Goal: Task Accomplishment & Management: Complete application form

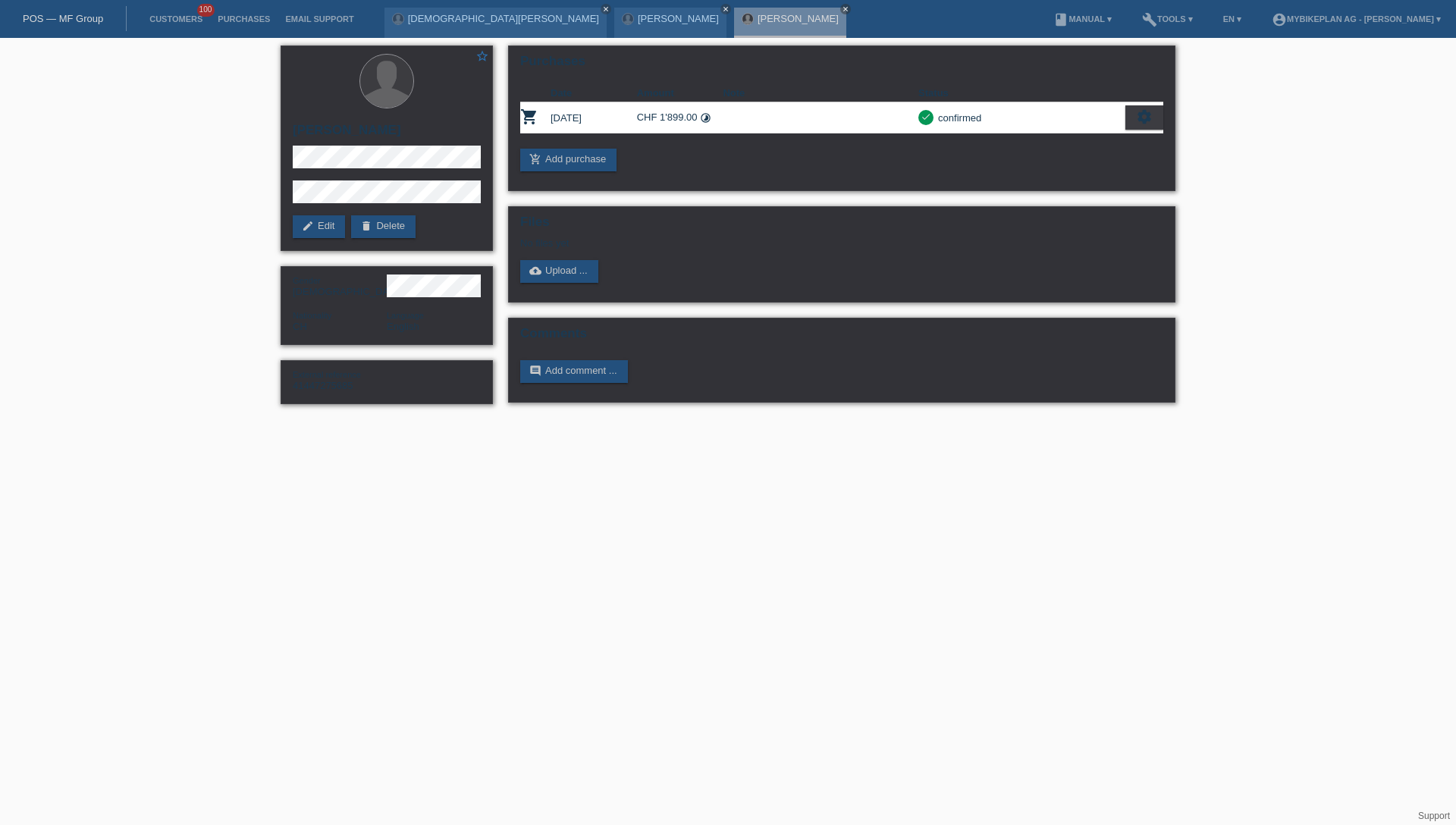
click at [38, 21] on link "POS — MF Group" at bounding box center [63, 18] width 80 height 11
click at [71, 21] on link "POS — MF Group" at bounding box center [63, 18] width 80 height 11
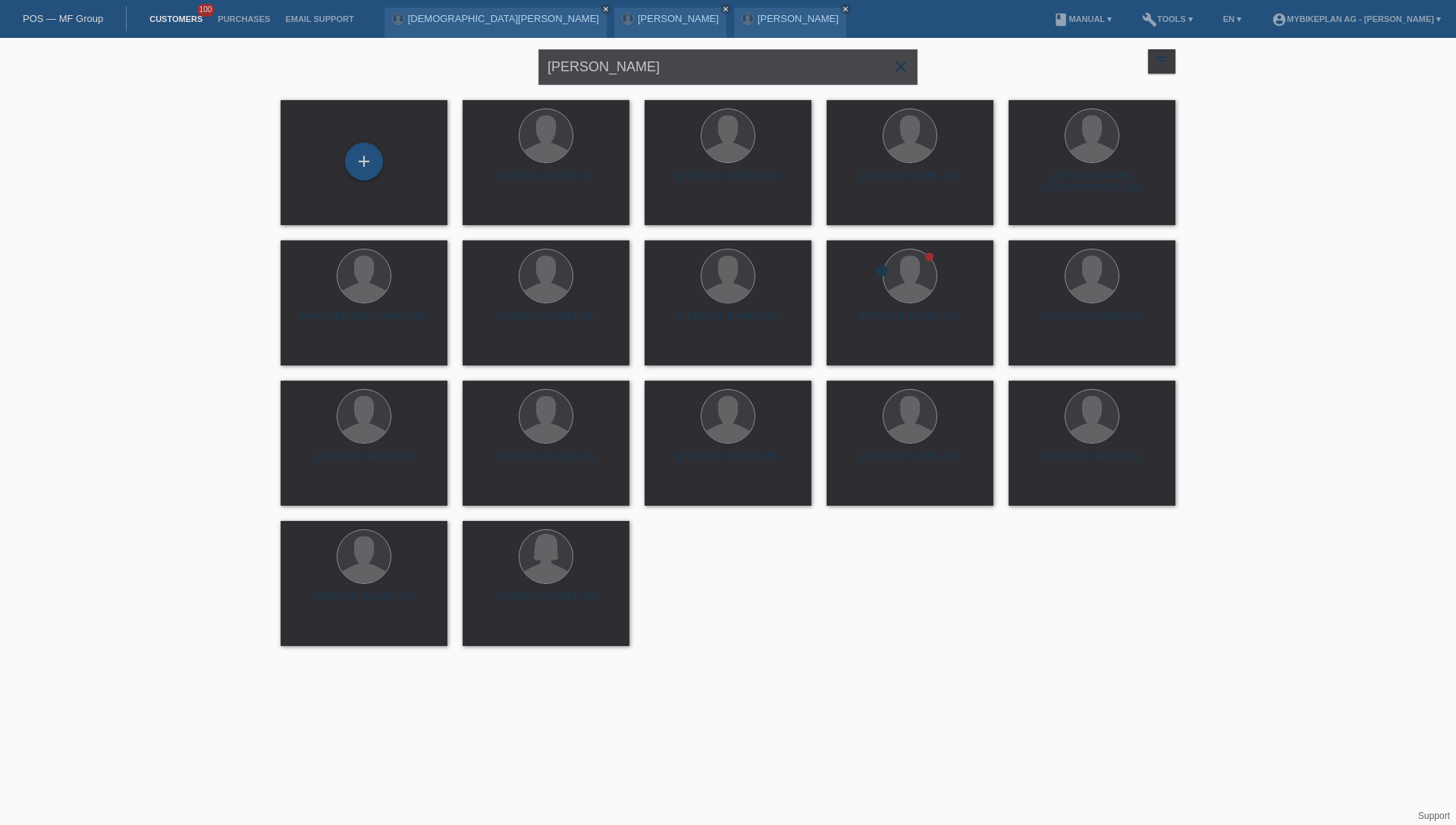
click at [704, 65] on input "[PERSON_NAME]" at bounding box center [727, 66] width 379 height 36
paste input "[PERSON_NAME]"
type input "[PERSON_NAME]"
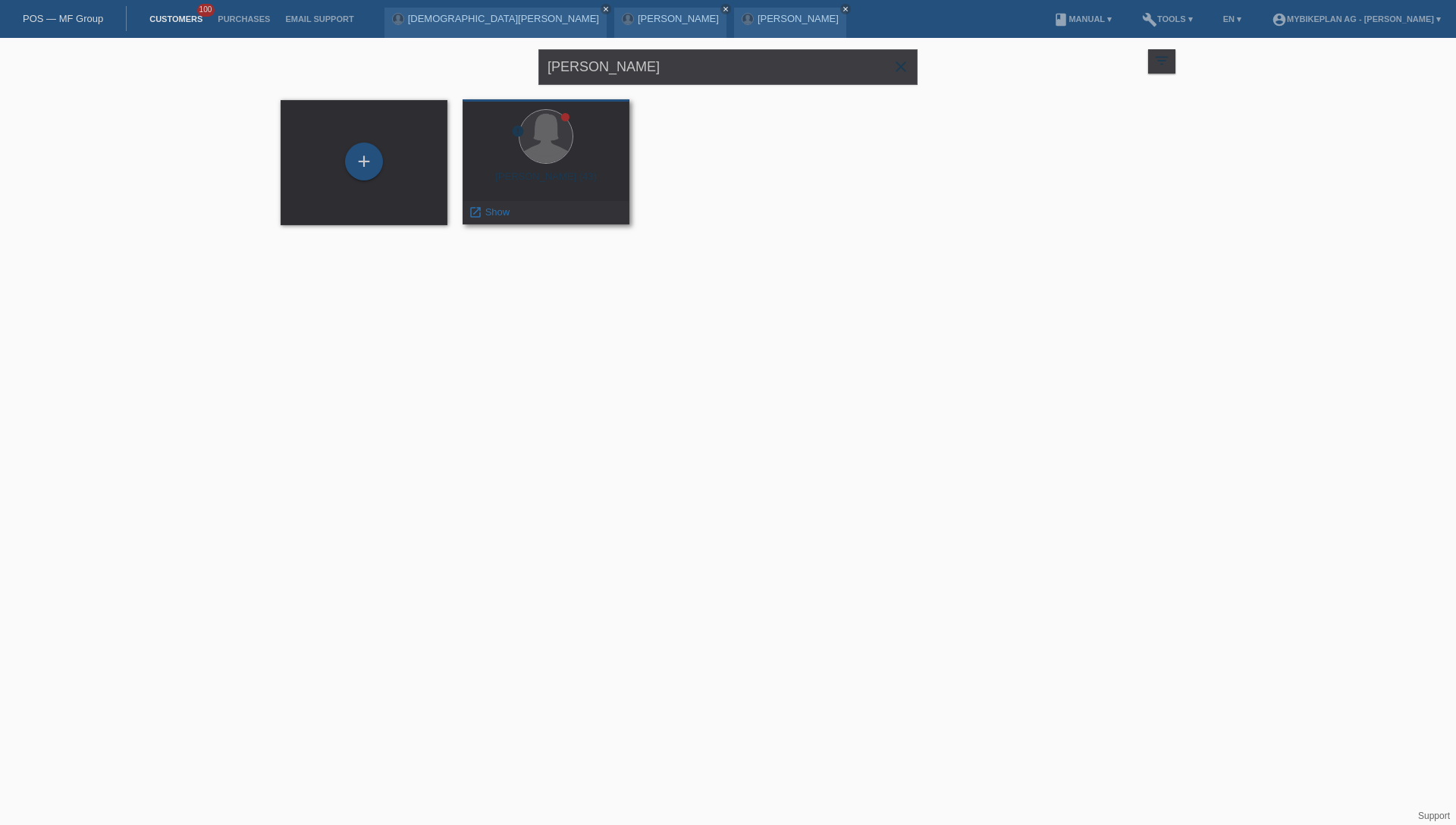
click at [551, 173] on div "Amandine Michele Gasquet (43)" at bounding box center [545, 183] width 143 height 24
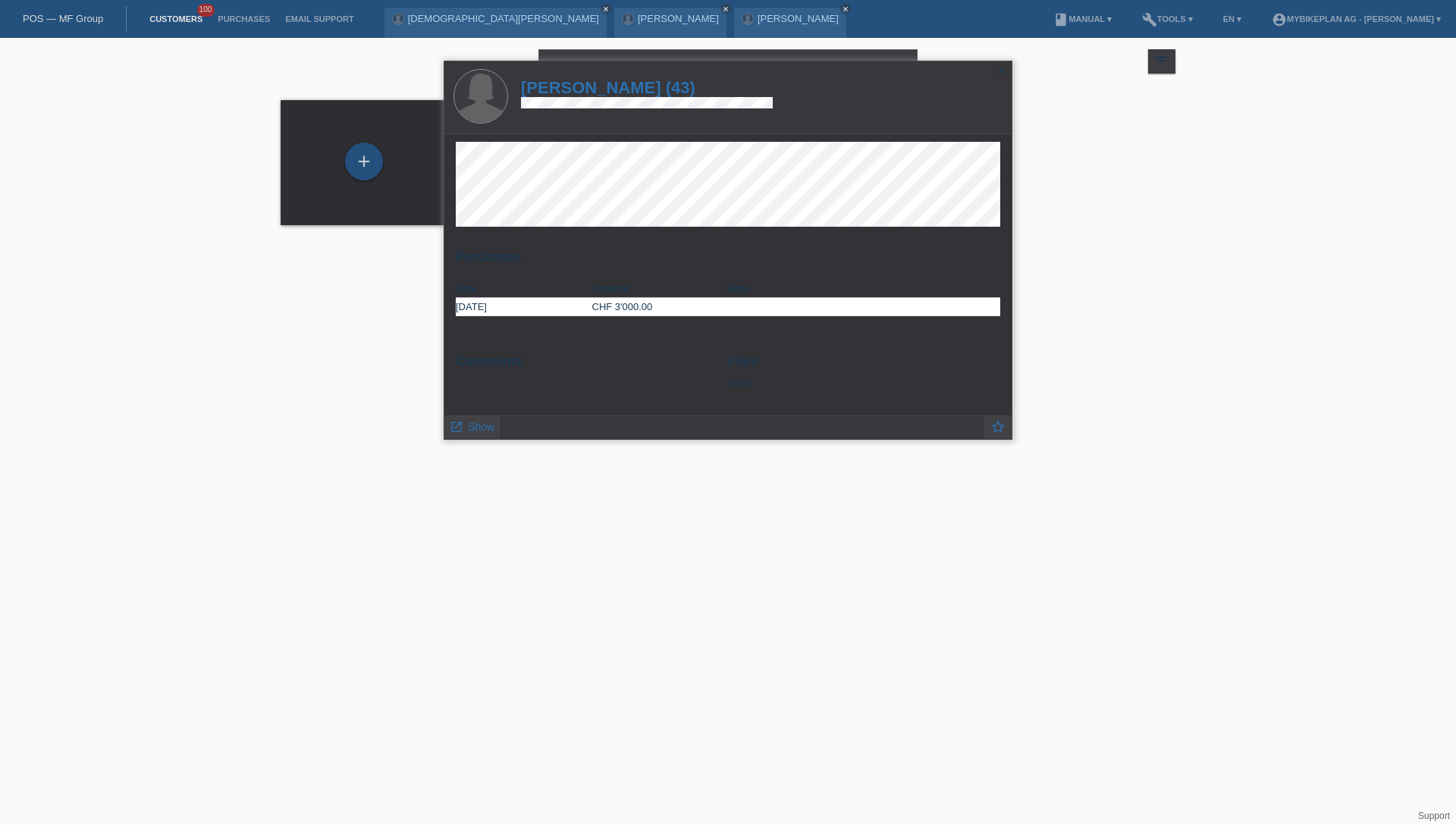
click at [637, 88] on h1 "Amandine Michele Gasquet (43)" at bounding box center [647, 87] width 252 height 19
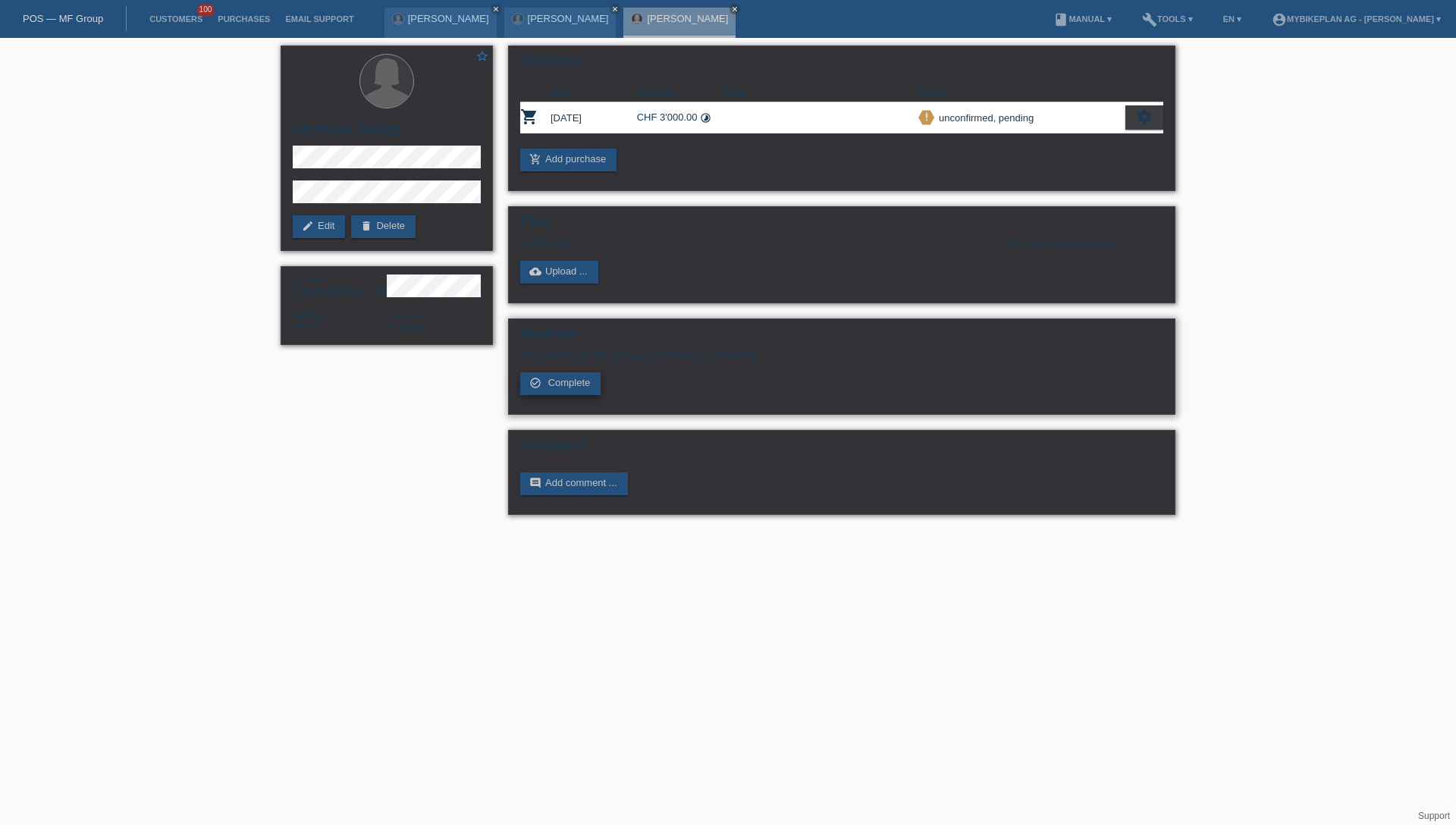
click at [578, 382] on span "Complete" at bounding box center [569, 382] width 43 height 11
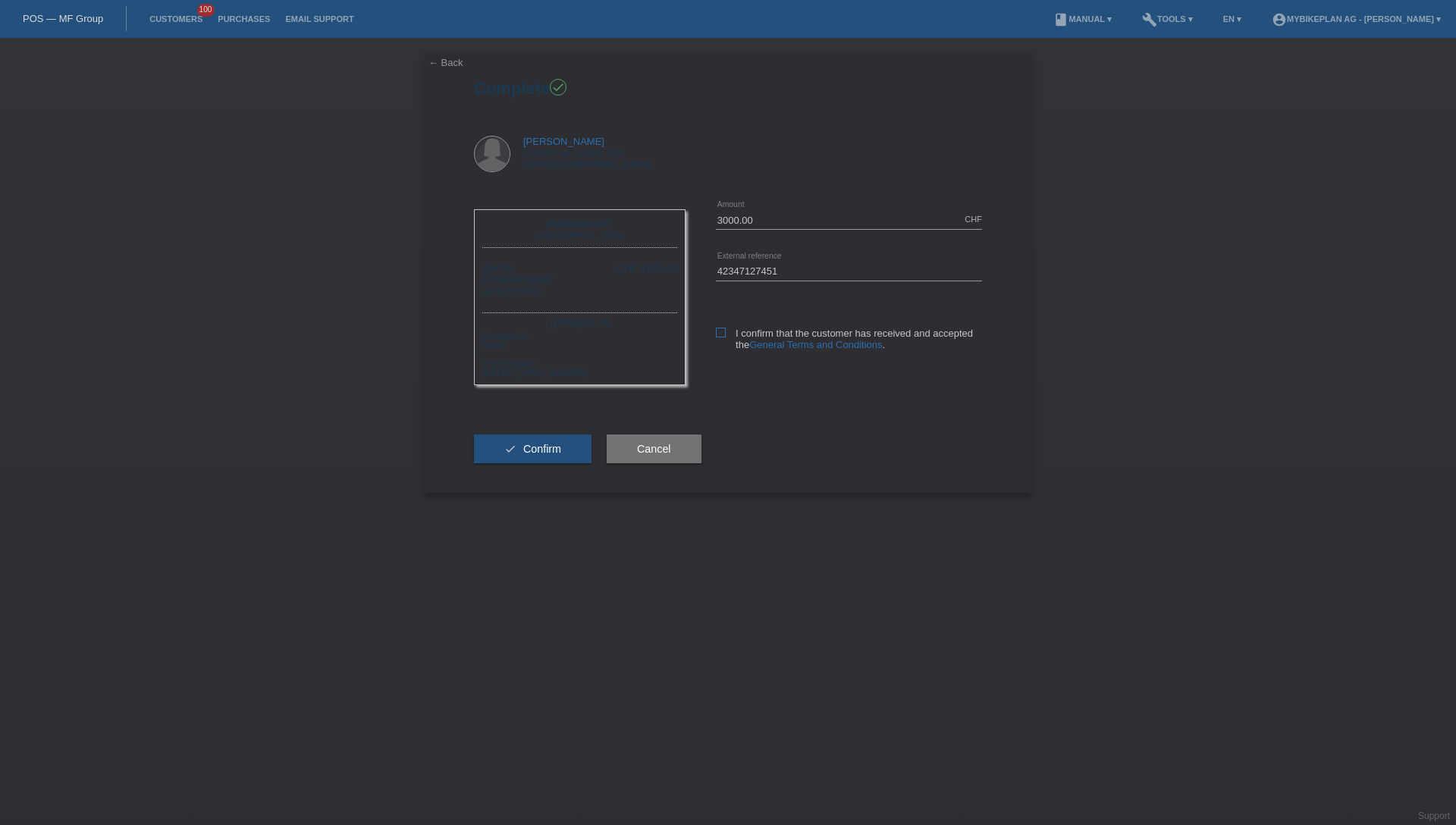
click at [722, 332] on icon at bounding box center [720, 332] width 10 height 10
click at [722, 332] on input "I confirm that the customer has received and accepted the General Terms and Con…" at bounding box center [720, 332] width 10 height 10
checkbox input "true"
click at [523, 463] on div "check Confirm" at bounding box center [533, 449] width 117 height 88
click at [554, 458] on button "check Confirm" at bounding box center [533, 448] width 117 height 29
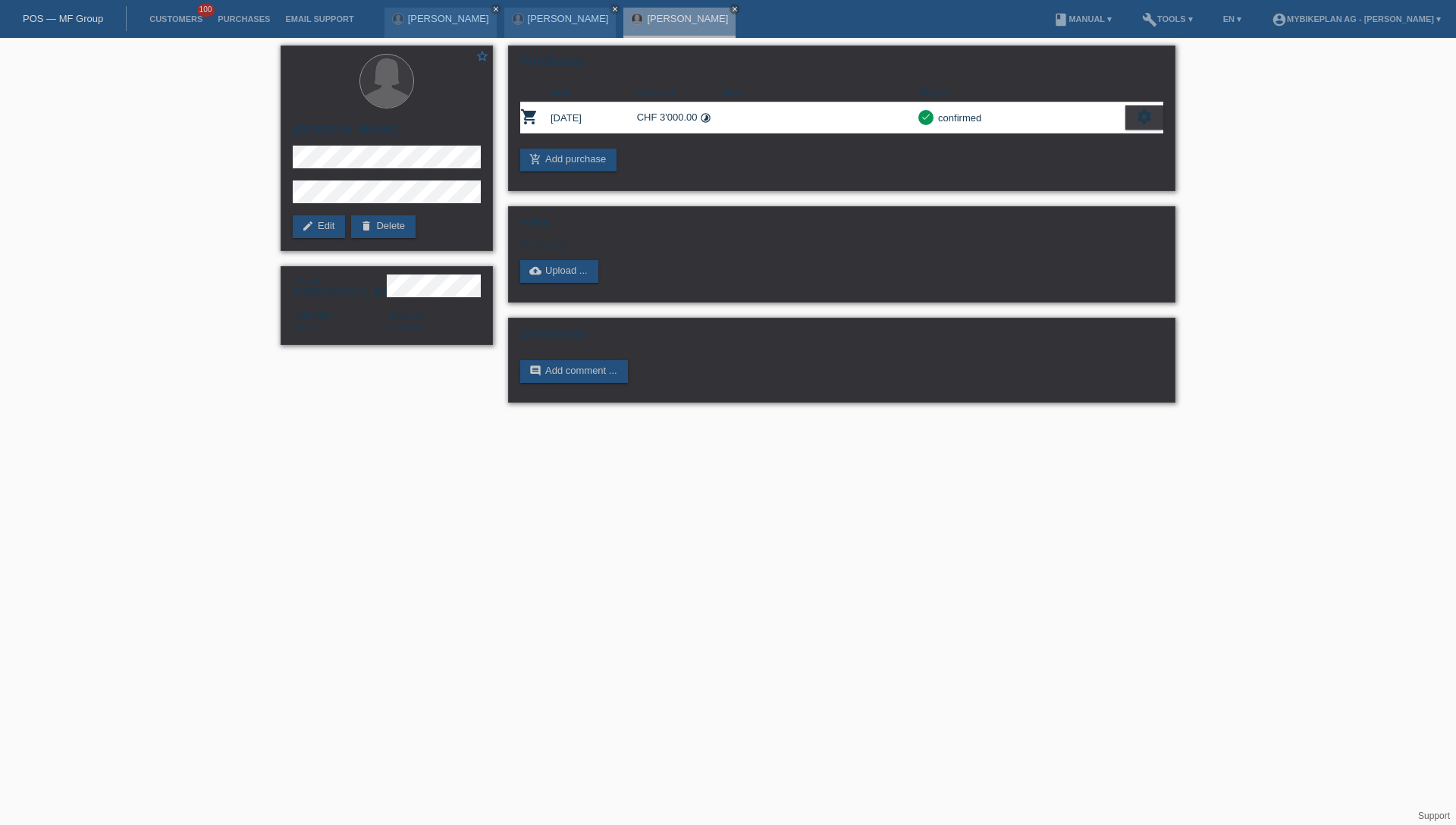
click at [80, 20] on link "POS — MF Group" at bounding box center [63, 18] width 80 height 11
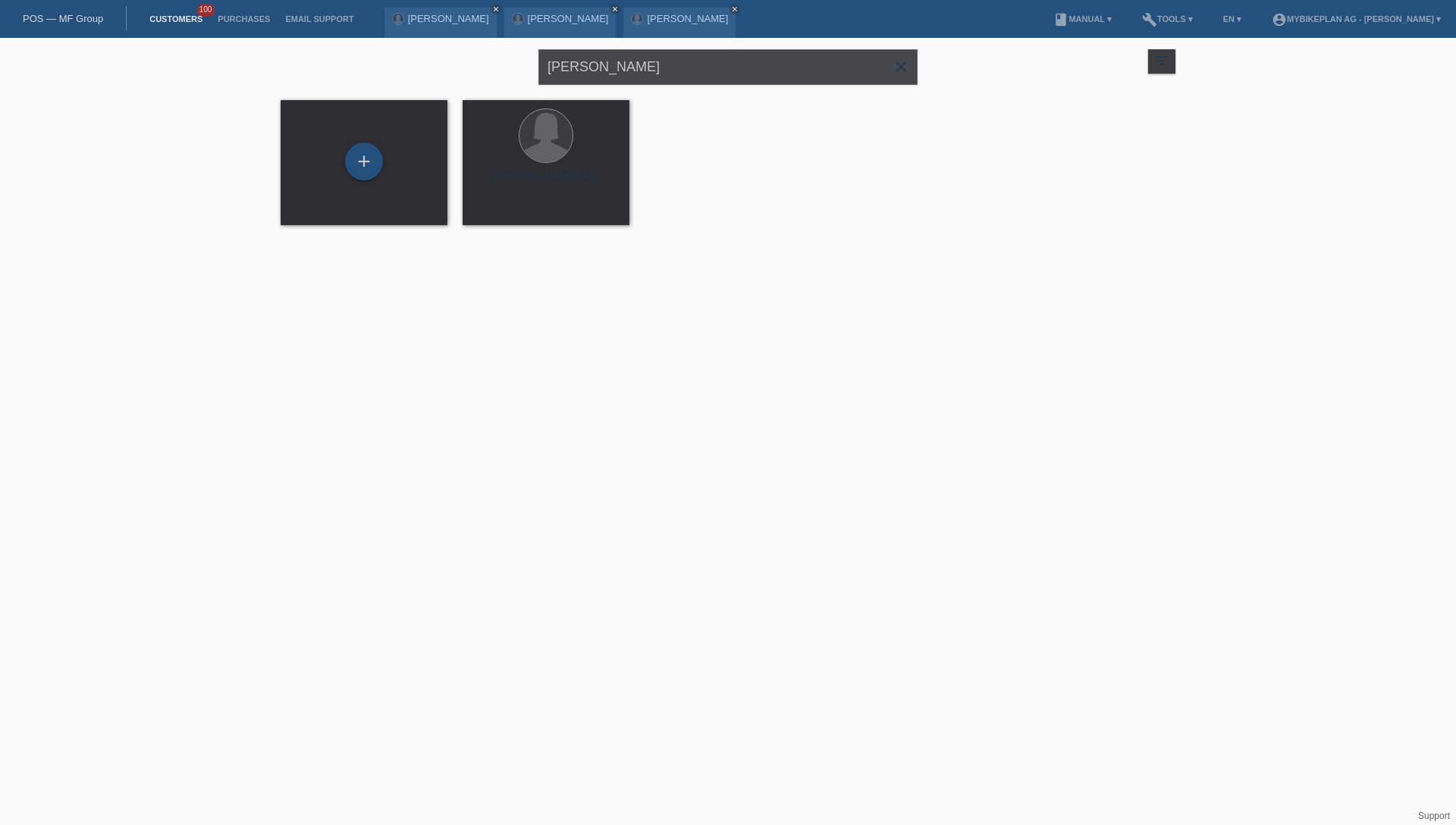
click at [687, 64] on input "[PERSON_NAME]" at bounding box center [727, 66] width 379 height 36
click at [687, 64] on input "Amandine Gasquet" at bounding box center [727, 66] width 379 height 36
paste input "Peter Reinhard"
type input "Peter Reinhardt"
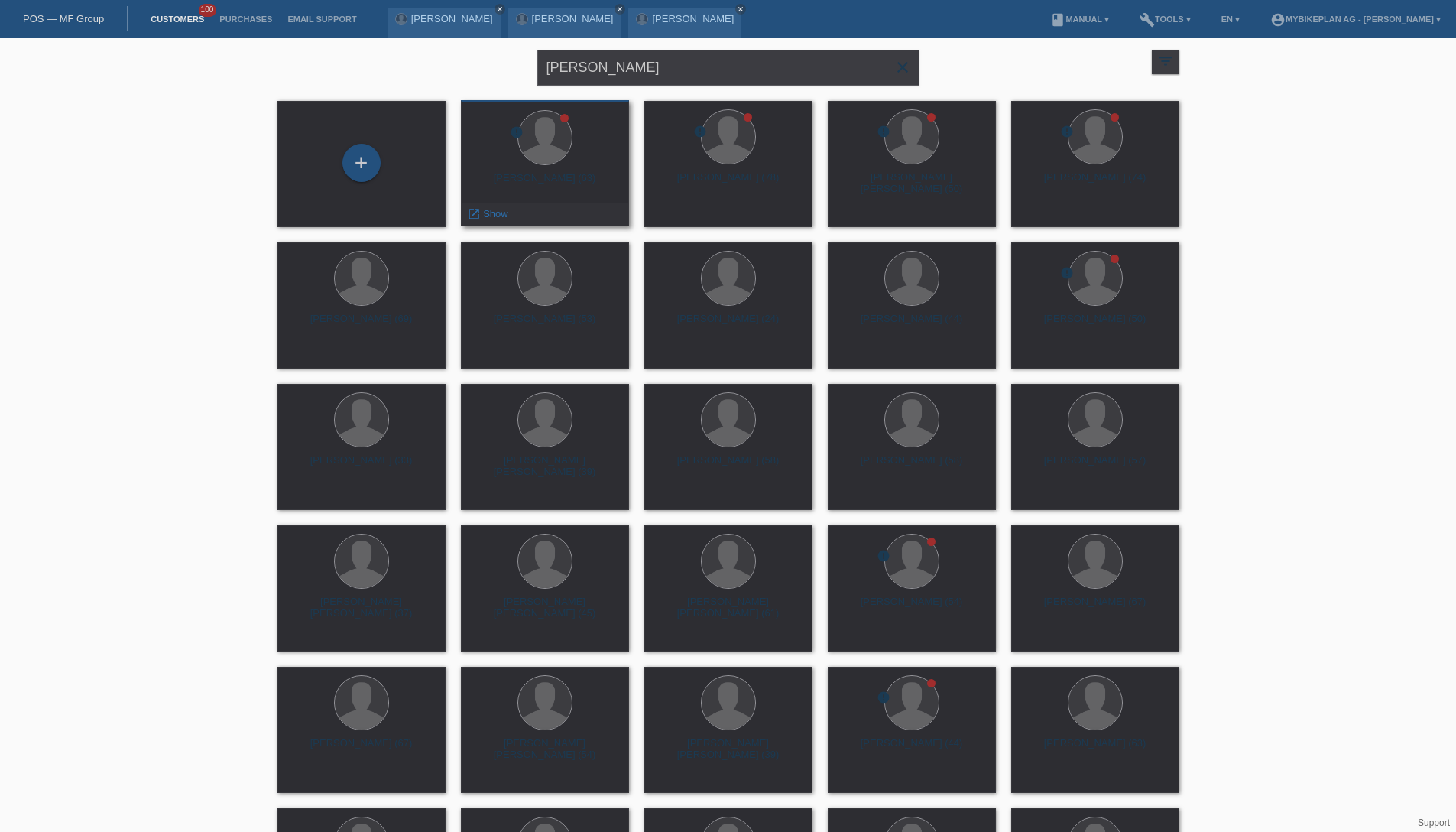
click at [587, 176] on div "Peter Reinhardt (63)" at bounding box center [544, 184] width 144 height 25
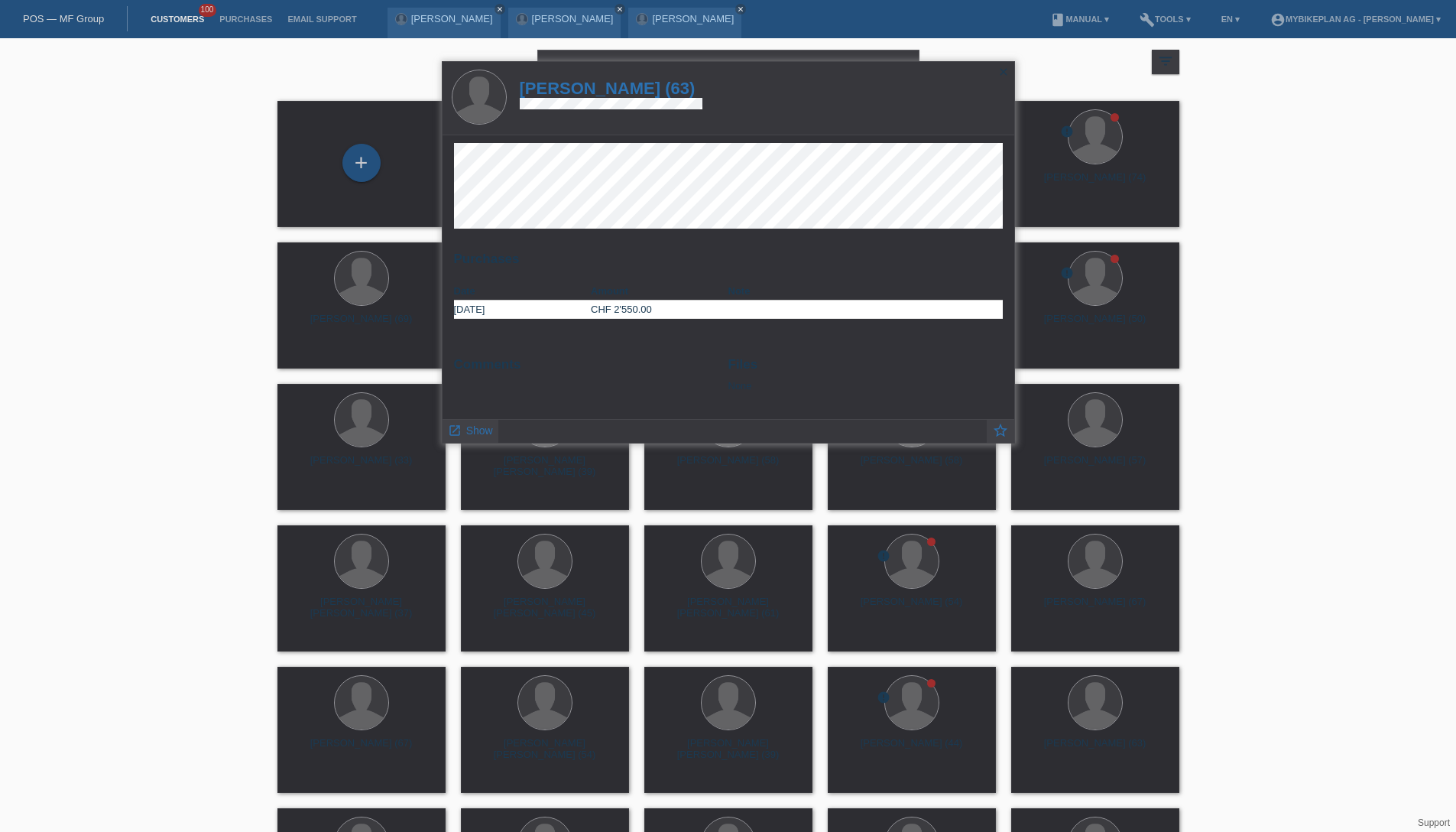
click at [636, 89] on h1 "Peter Reinhardt (63)" at bounding box center [611, 88] width 183 height 19
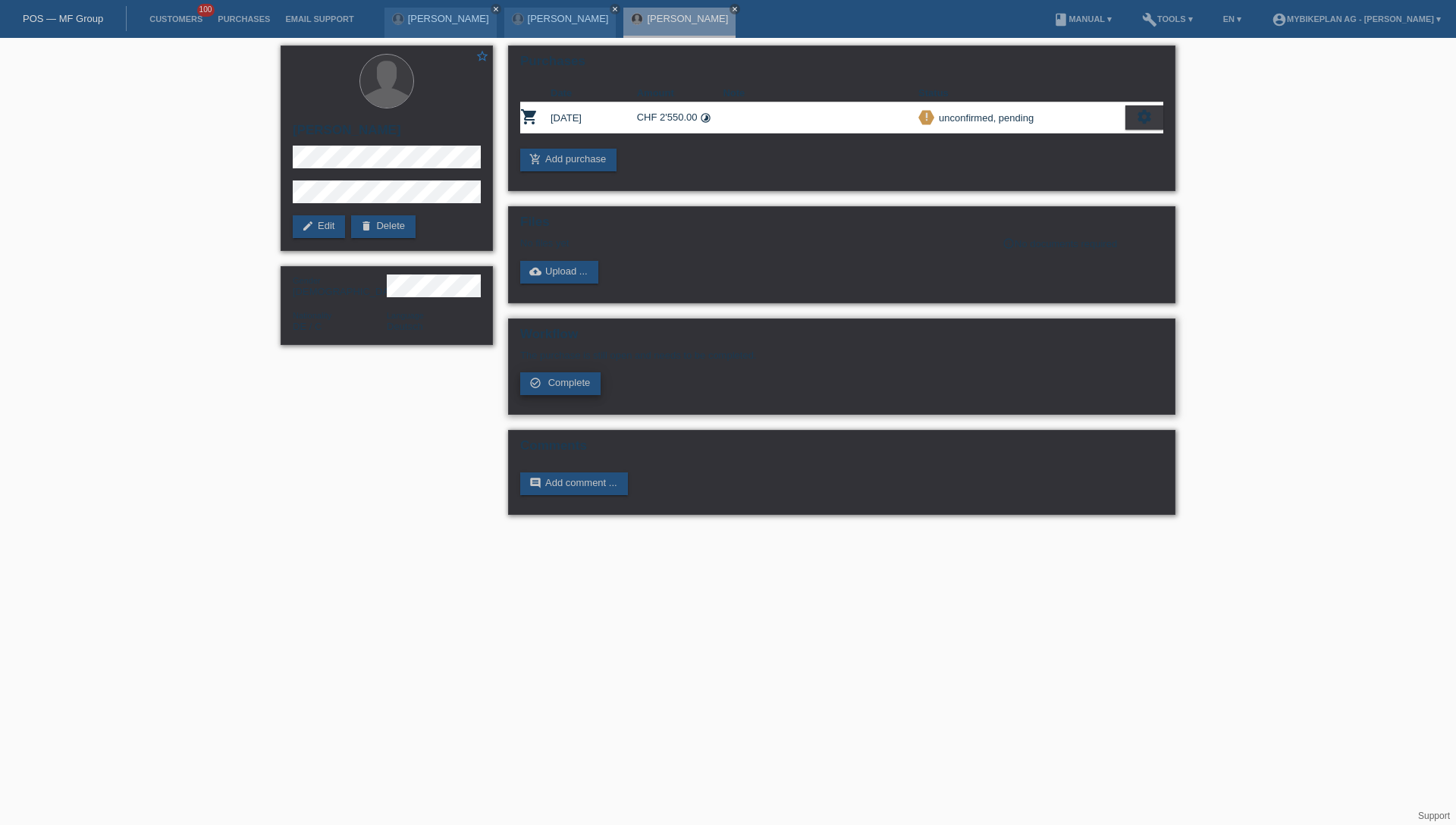
click at [556, 387] on span "Complete" at bounding box center [569, 382] width 43 height 11
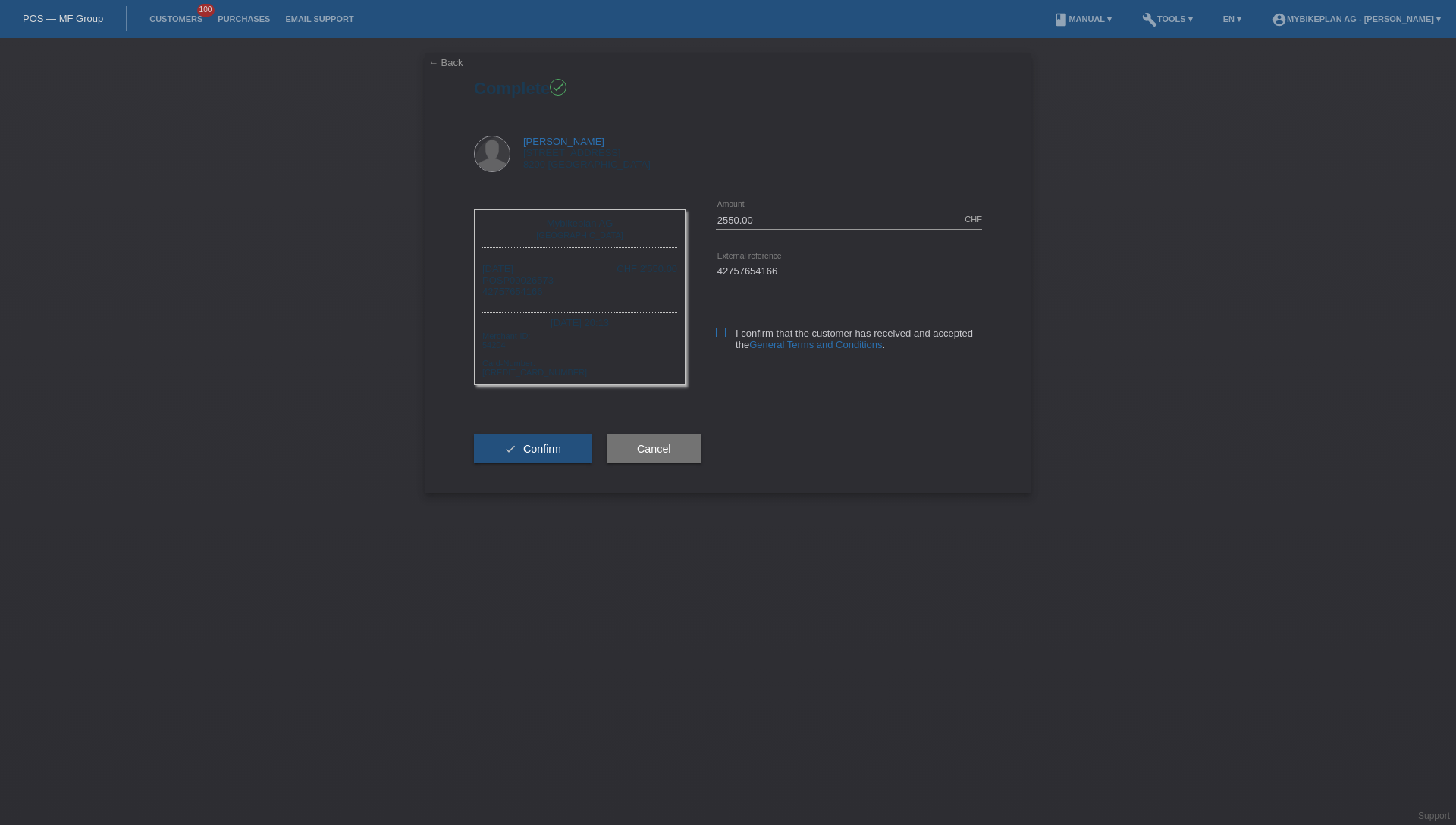
click at [722, 334] on icon at bounding box center [720, 332] width 10 height 10
click at [722, 334] on input "I confirm that the customer has received and accepted the General Terms and Con…" at bounding box center [720, 332] width 10 height 10
checkbox input "true"
click at [530, 451] on span "Confirm" at bounding box center [542, 449] width 38 height 12
